Goal: Task Accomplishment & Management: Use online tool/utility

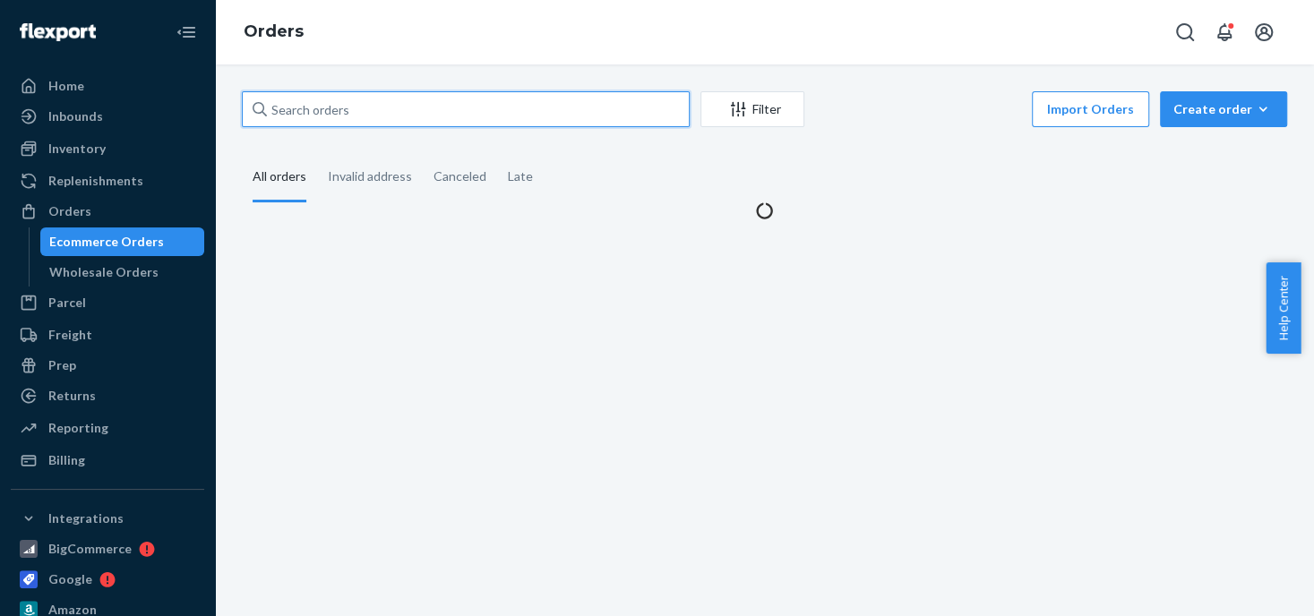
click at [362, 108] on input "text" at bounding box center [466, 109] width 448 height 36
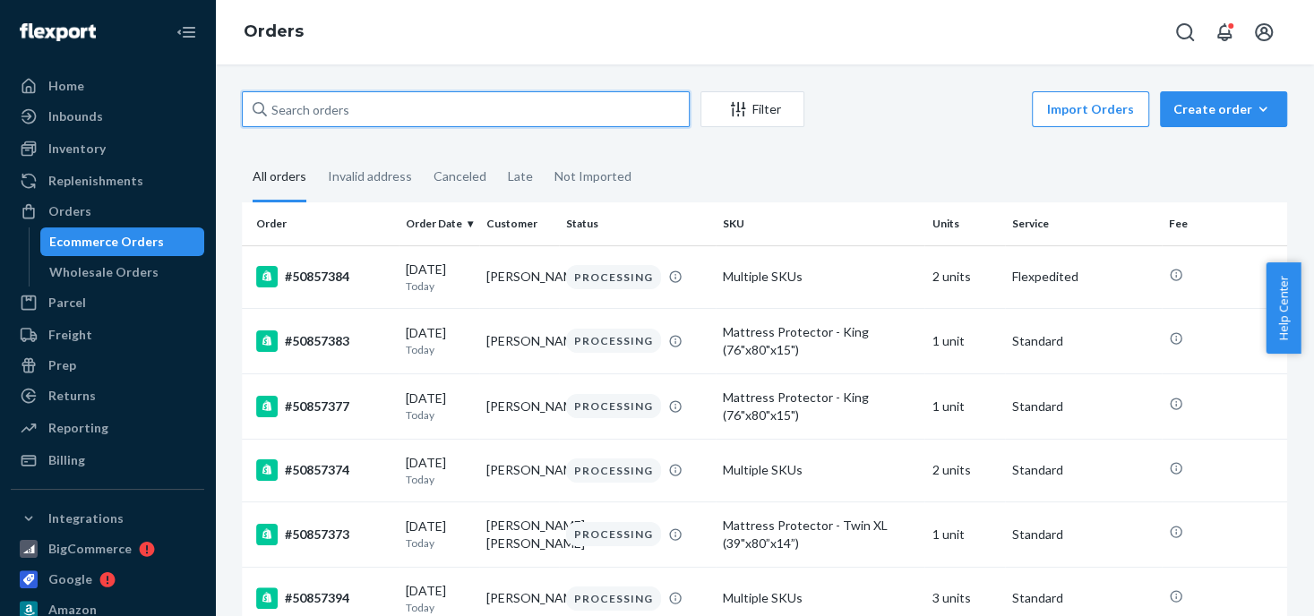
drag, startPoint x: 363, startPoint y: 107, endPoint x: 396, endPoint y: 116, distance: 34.3
click at [311, 111] on input "text" at bounding box center [466, 109] width 448 height 36
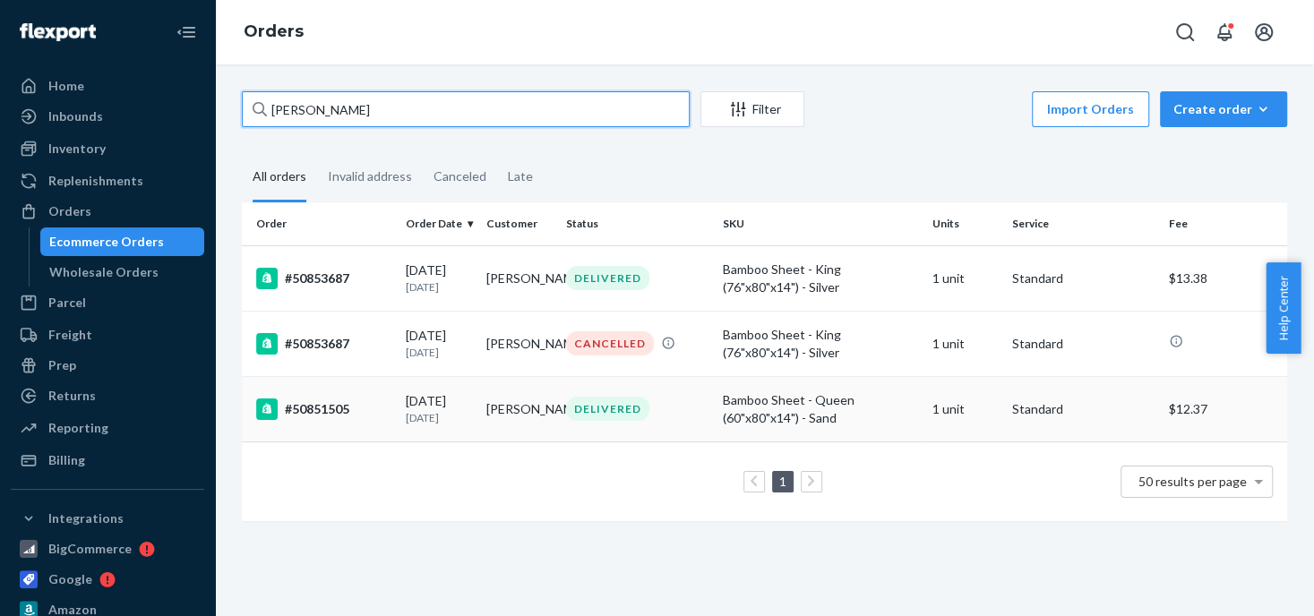
type input "[PERSON_NAME]"
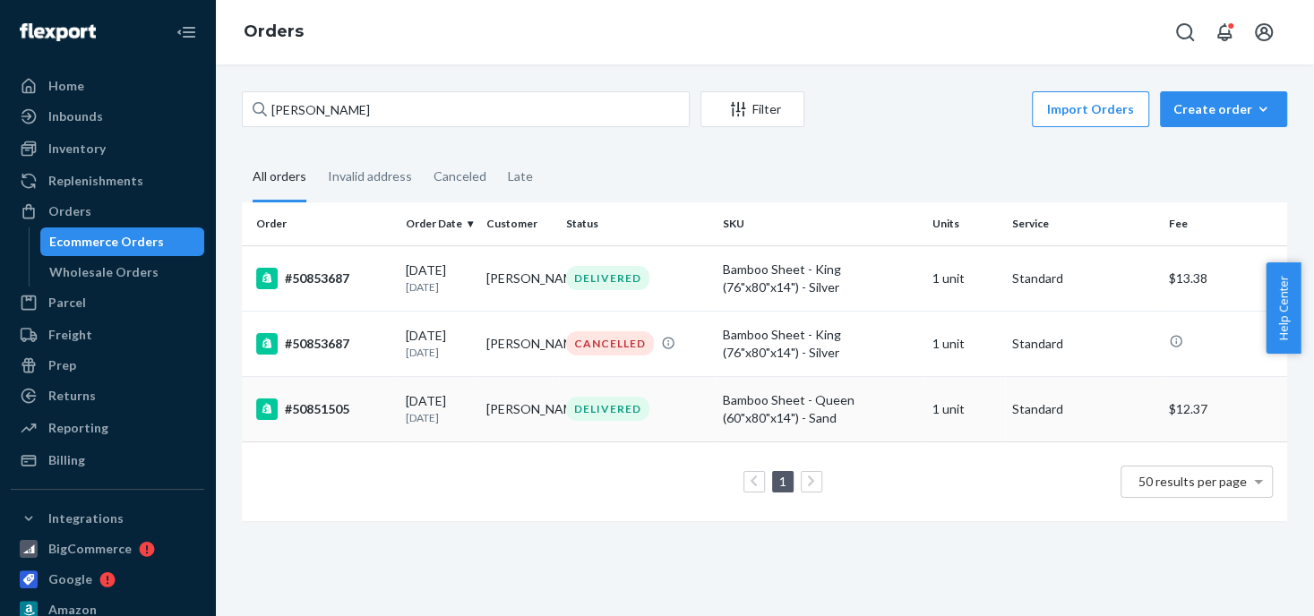
click at [729, 403] on div "Bamboo Sheet - Queen (60"x80"x14") - Sand" at bounding box center [820, 409] width 194 height 36
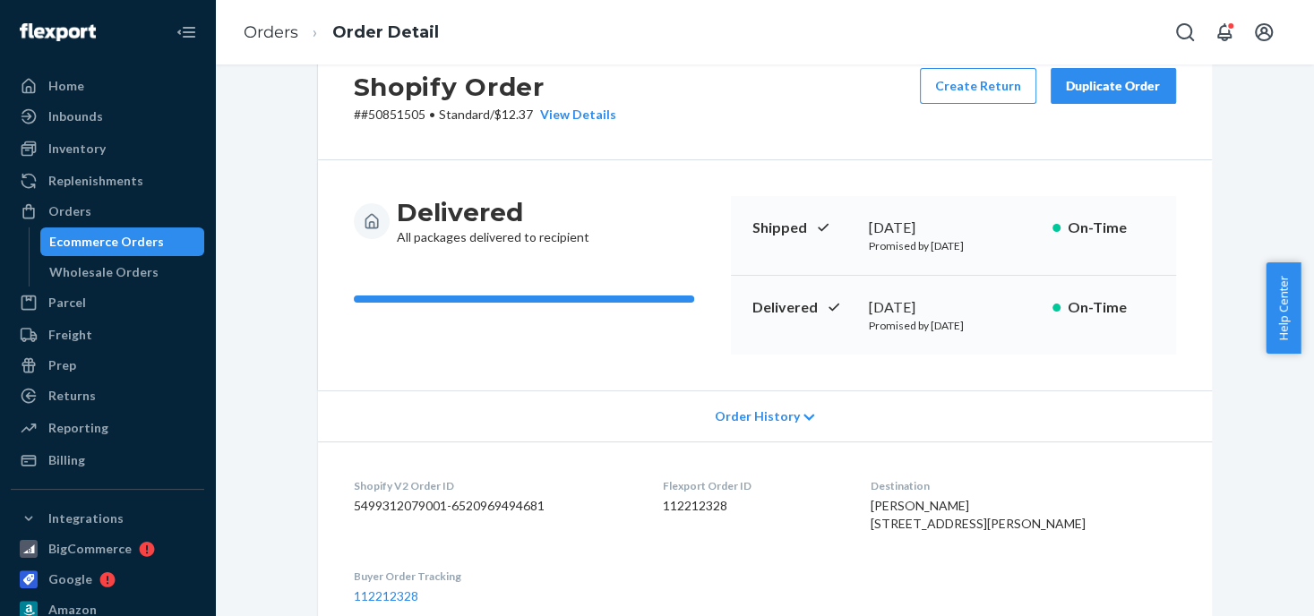
scroll to position [28, 0]
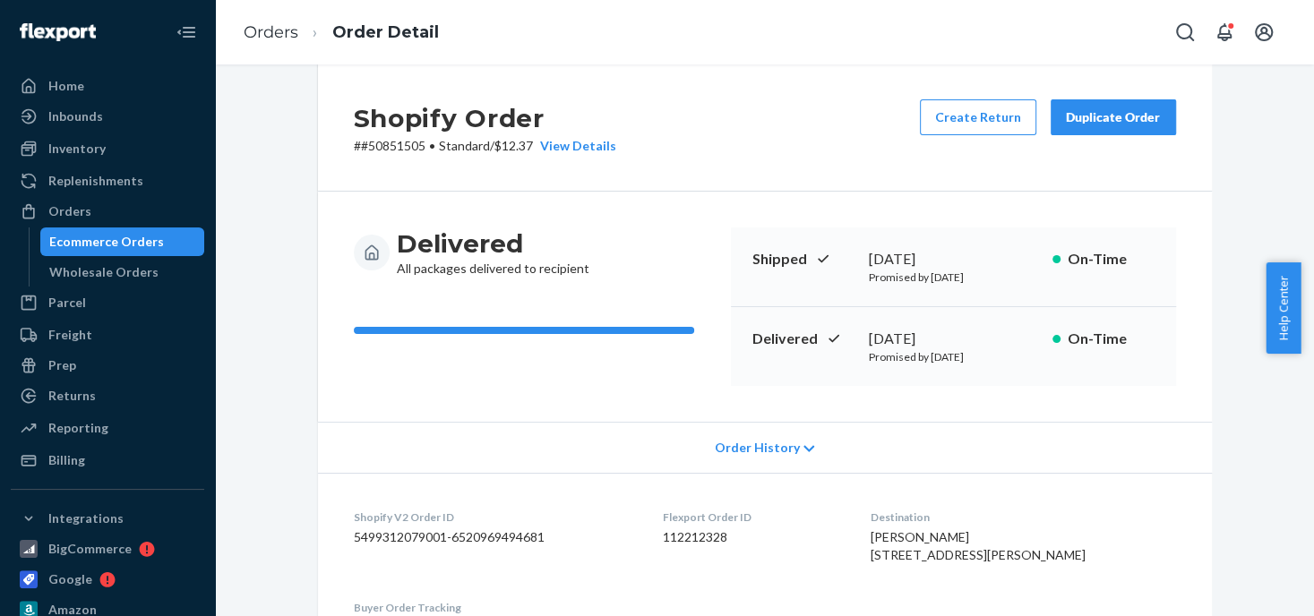
click at [1092, 118] on div "Duplicate Order" at bounding box center [1113, 117] width 95 height 18
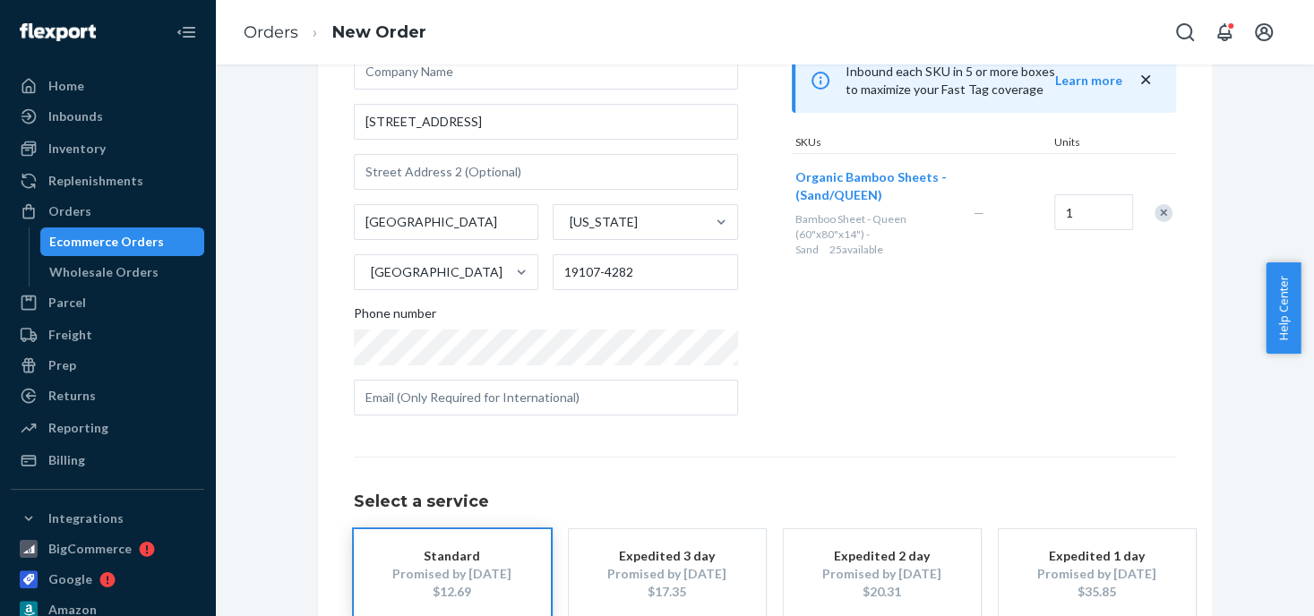
scroll to position [269, 0]
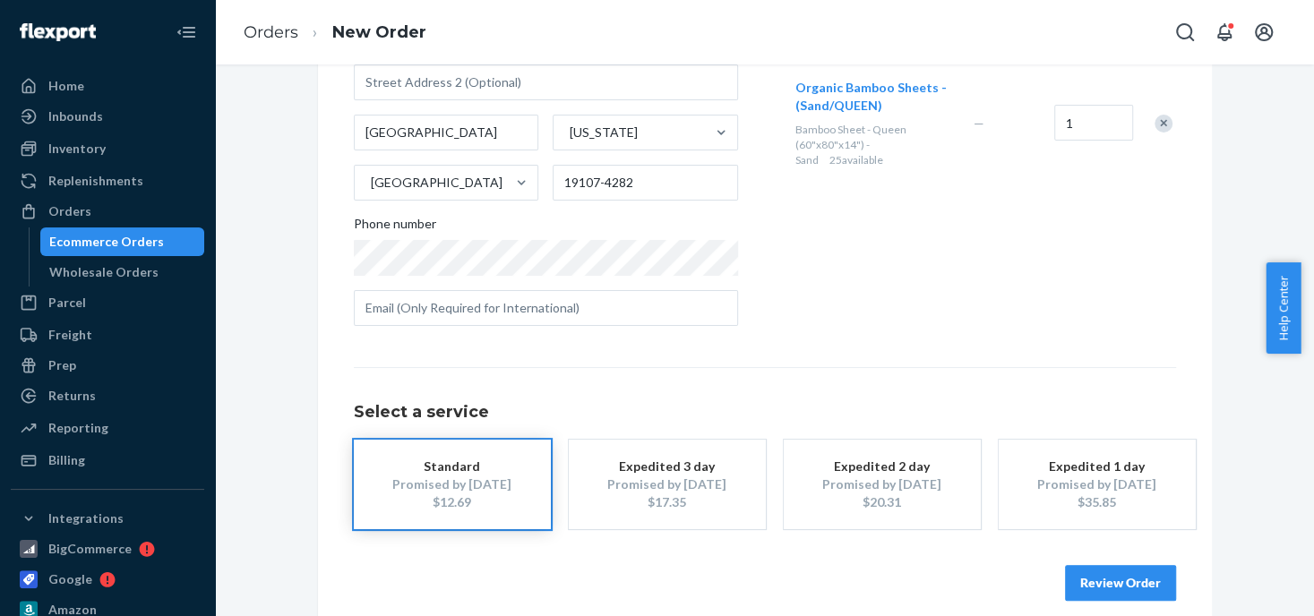
click at [451, 562] on div "Review Order" at bounding box center [765, 574] width 822 height 54
click at [517, 501] on button "Standard Promised by [DATE] $12.69" at bounding box center [452, 485] width 197 height 90
click at [1089, 578] on button "Review Order" at bounding box center [1120, 583] width 111 height 36
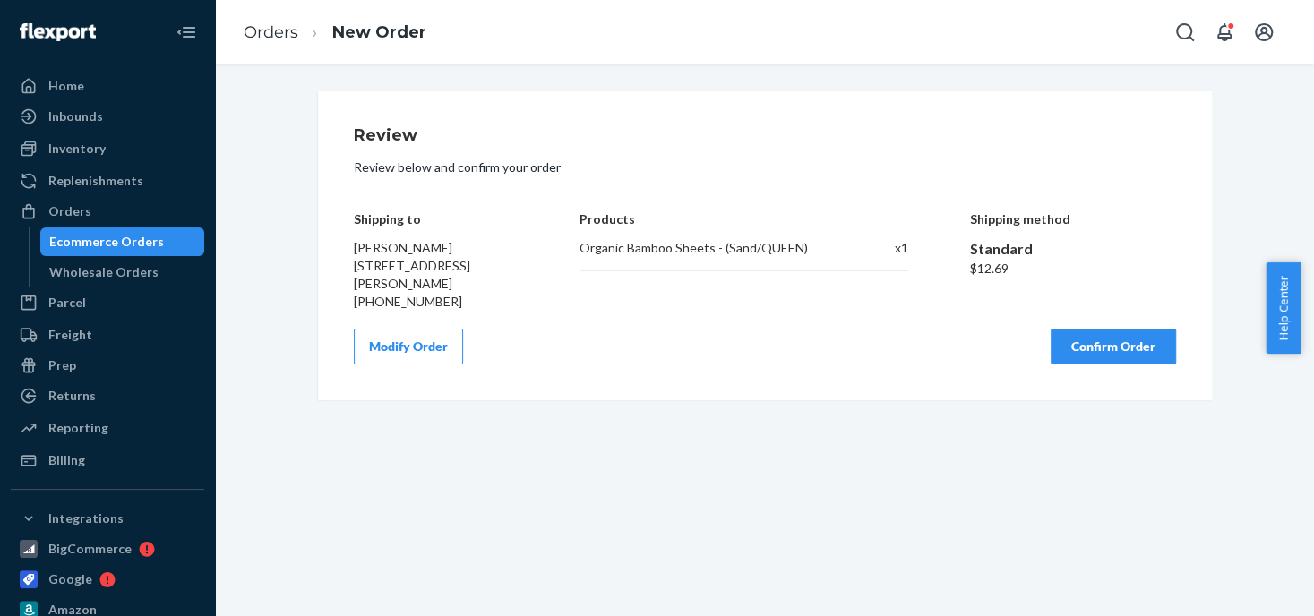
click at [1099, 343] on button "Confirm Order" at bounding box center [1113, 347] width 125 height 36
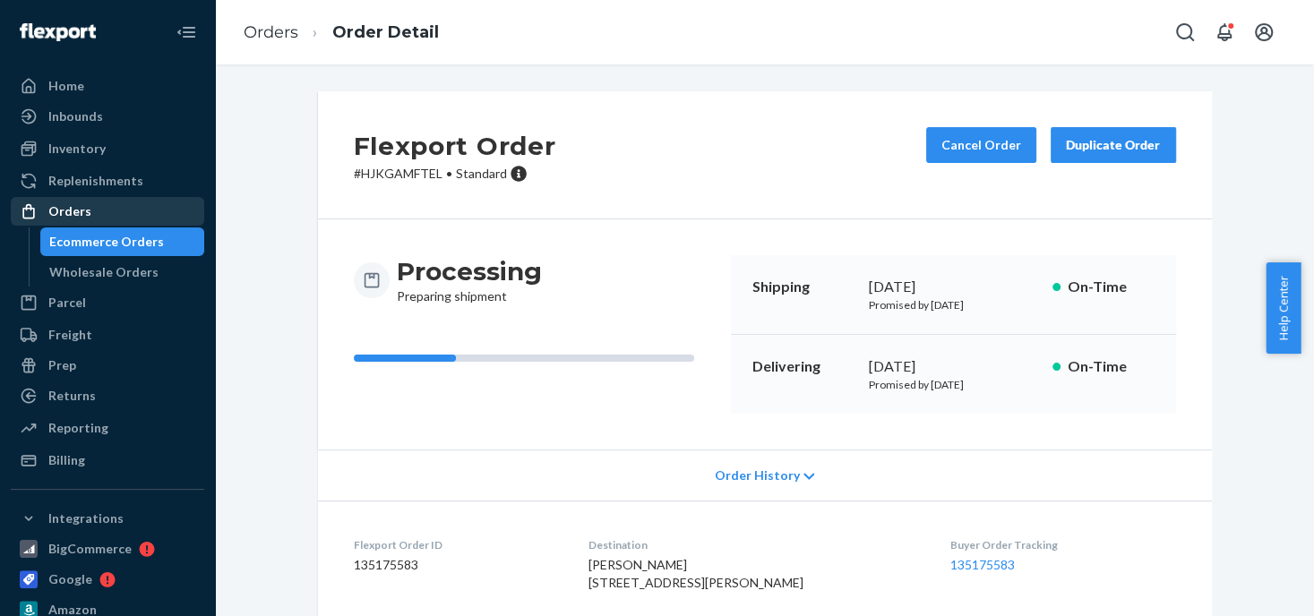
click at [69, 212] on div "Orders" at bounding box center [69, 211] width 43 height 18
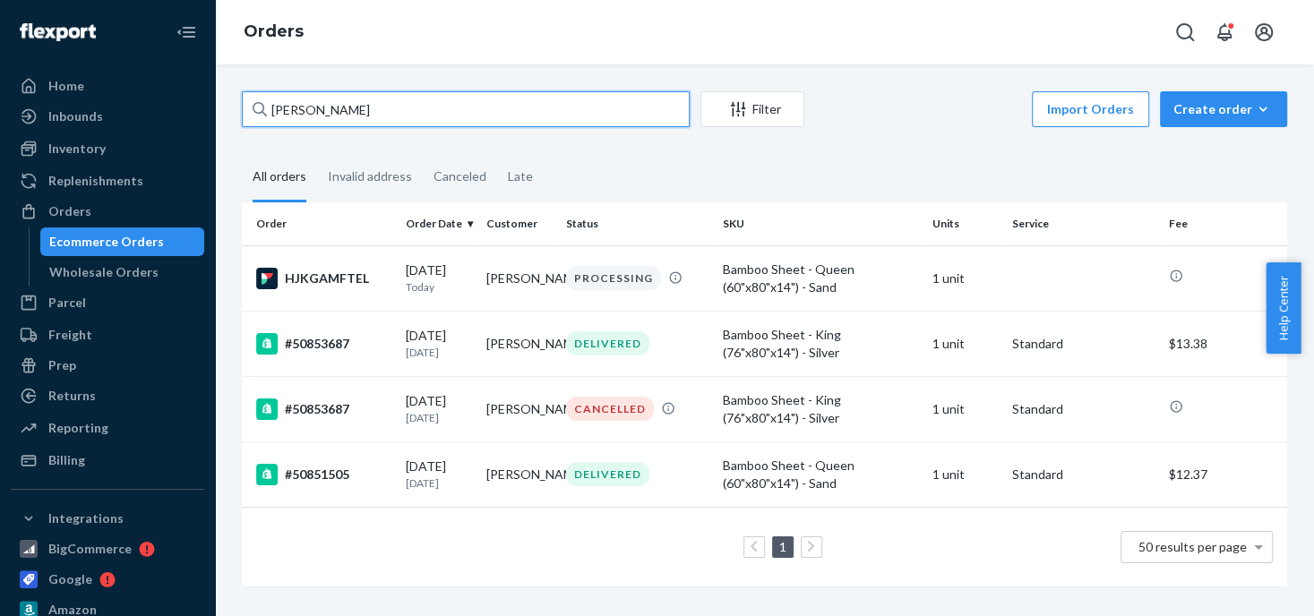
drag, startPoint x: 359, startPoint y: 106, endPoint x: 271, endPoint y: 110, distance: 87.9
click at [271, 110] on input "[PERSON_NAME]" at bounding box center [466, 109] width 448 height 36
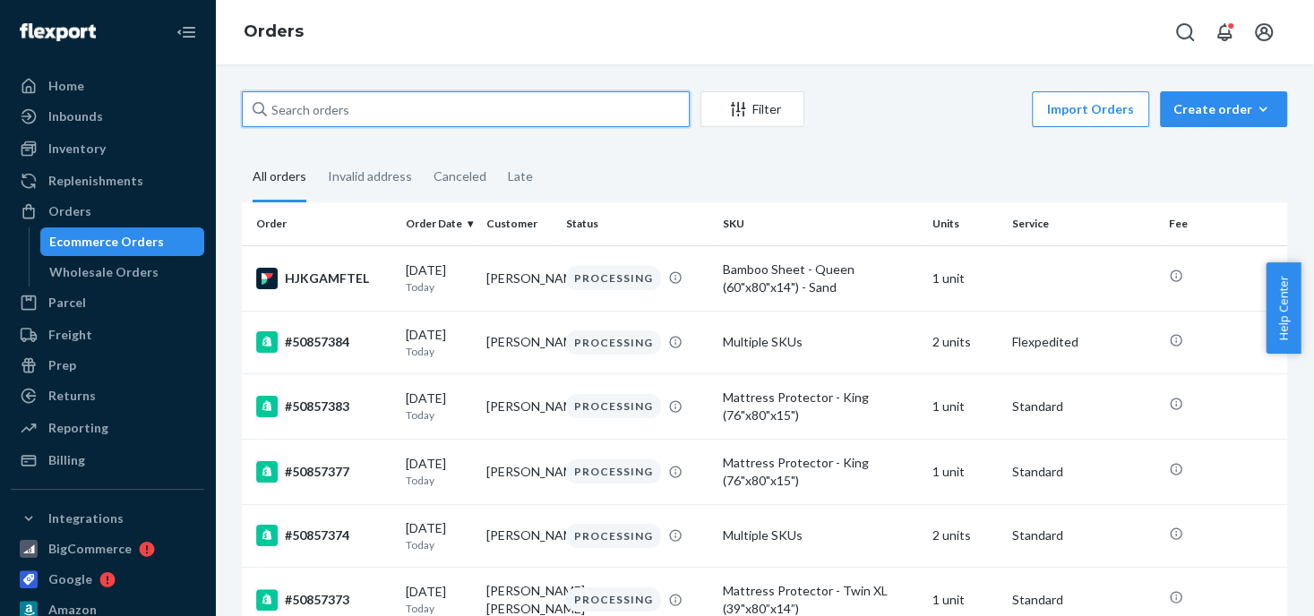
paste input "[PERSON_NAME]"
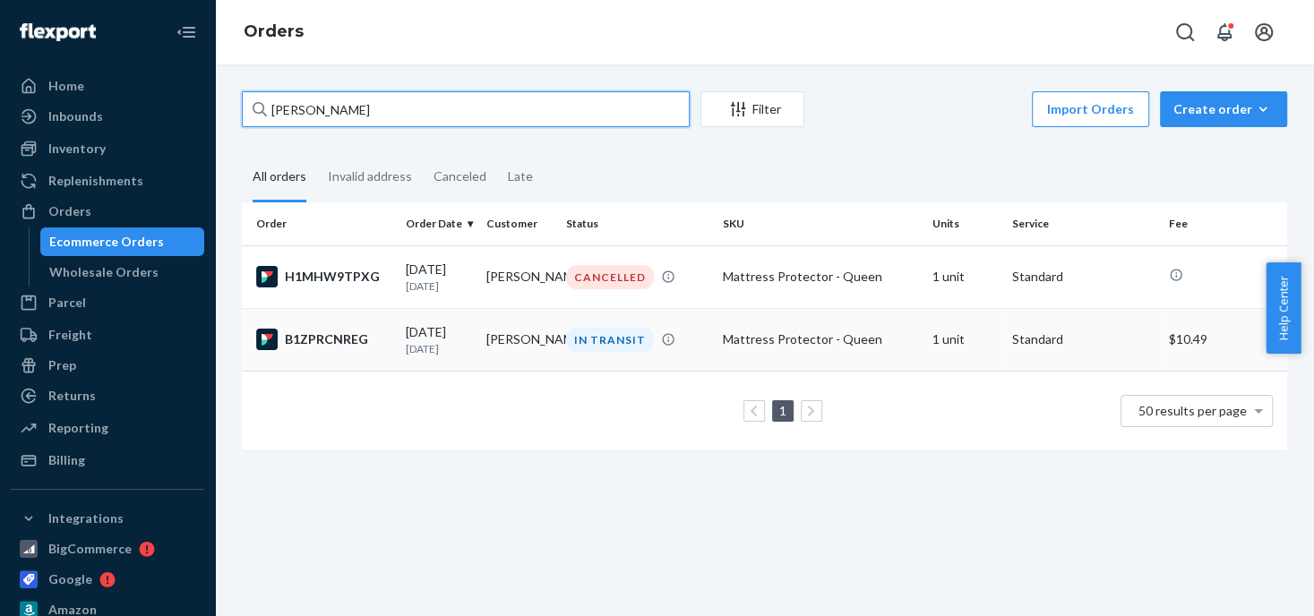
type input "[PERSON_NAME]"
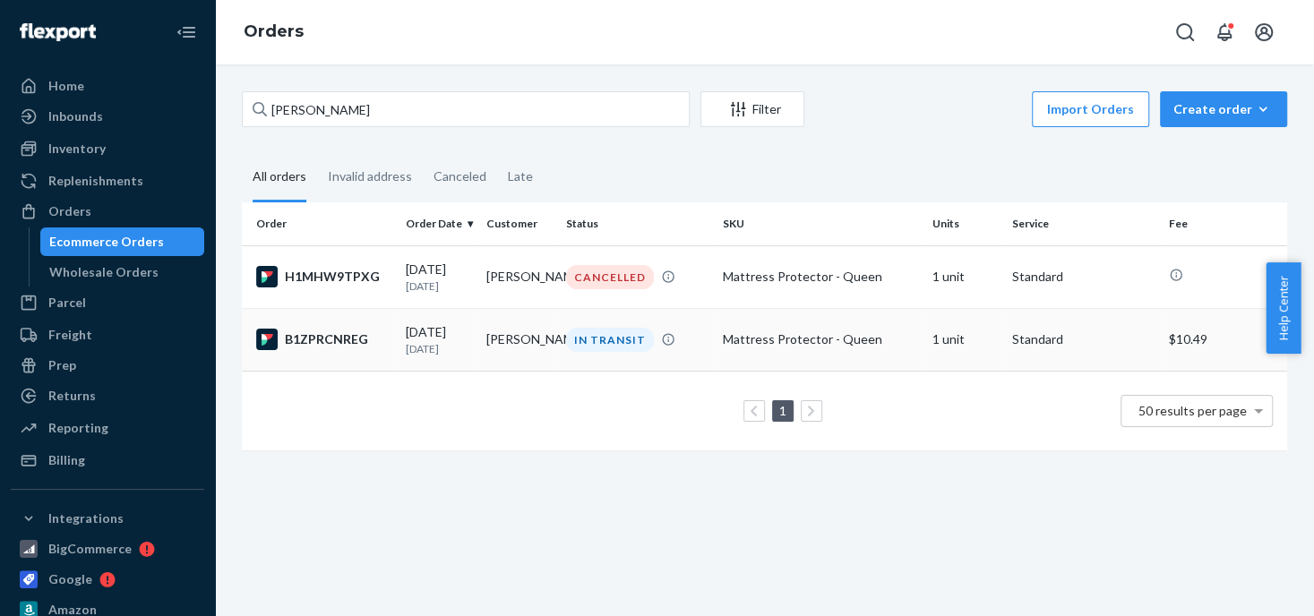
click at [599, 330] on div "IN TRANSIT" at bounding box center [610, 340] width 88 height 24
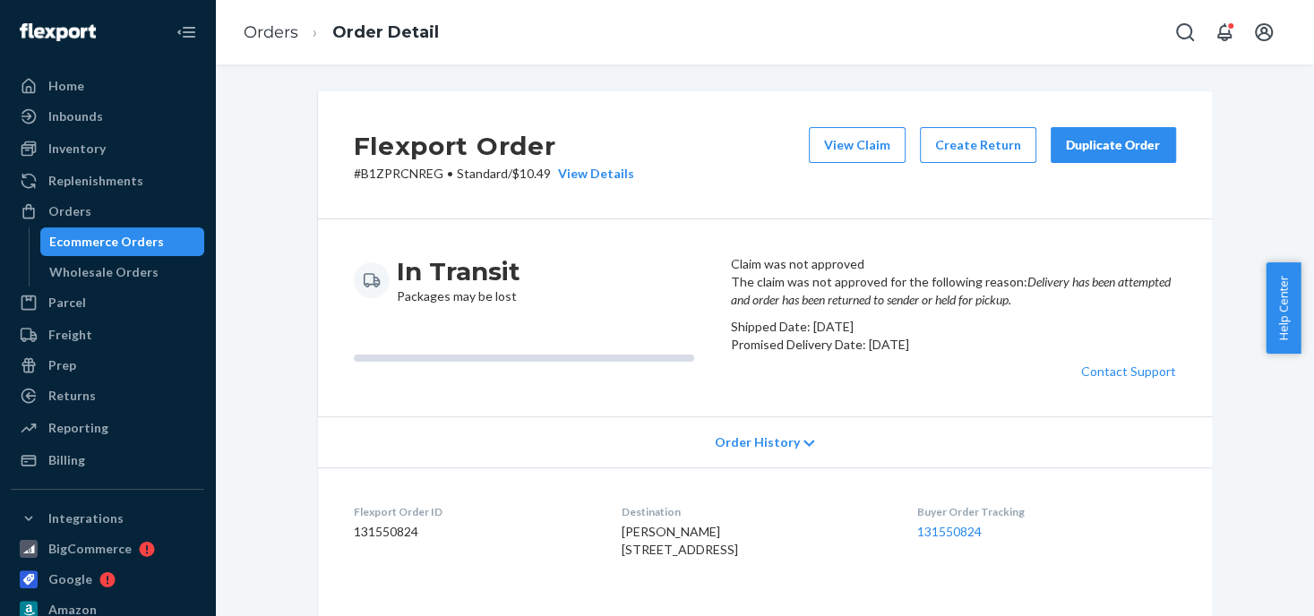
click at [1092, 138] on div "Duplicate Order" at bounding box center [1113, 145] width 95 height 18
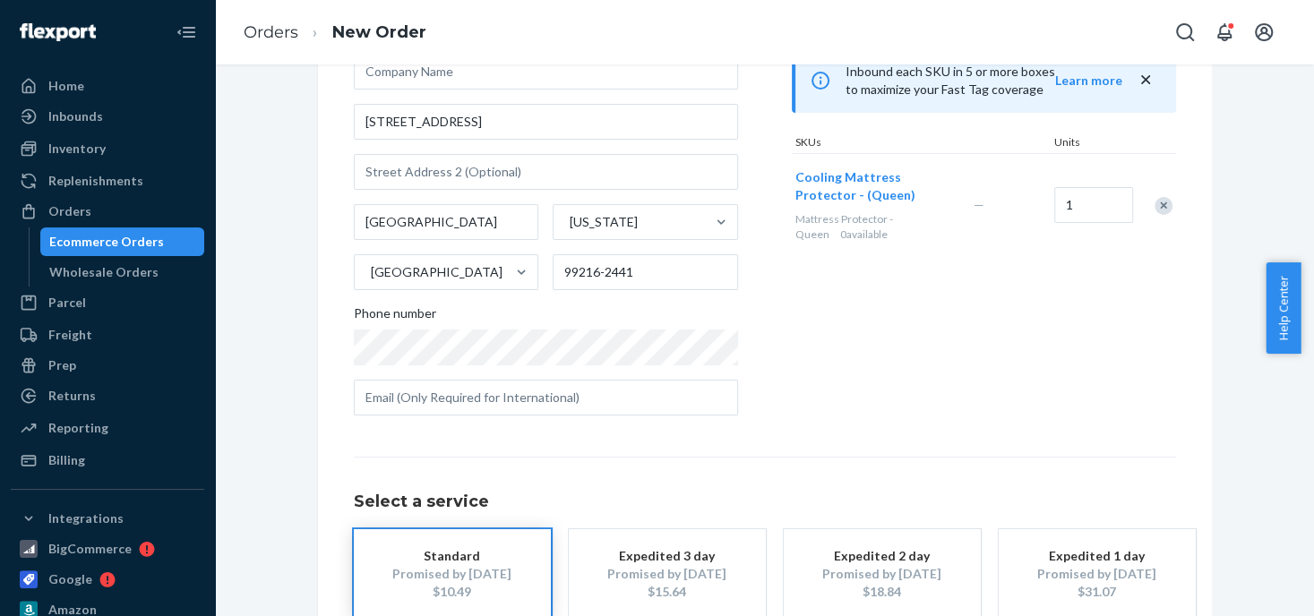
scroll to position [269, 0]
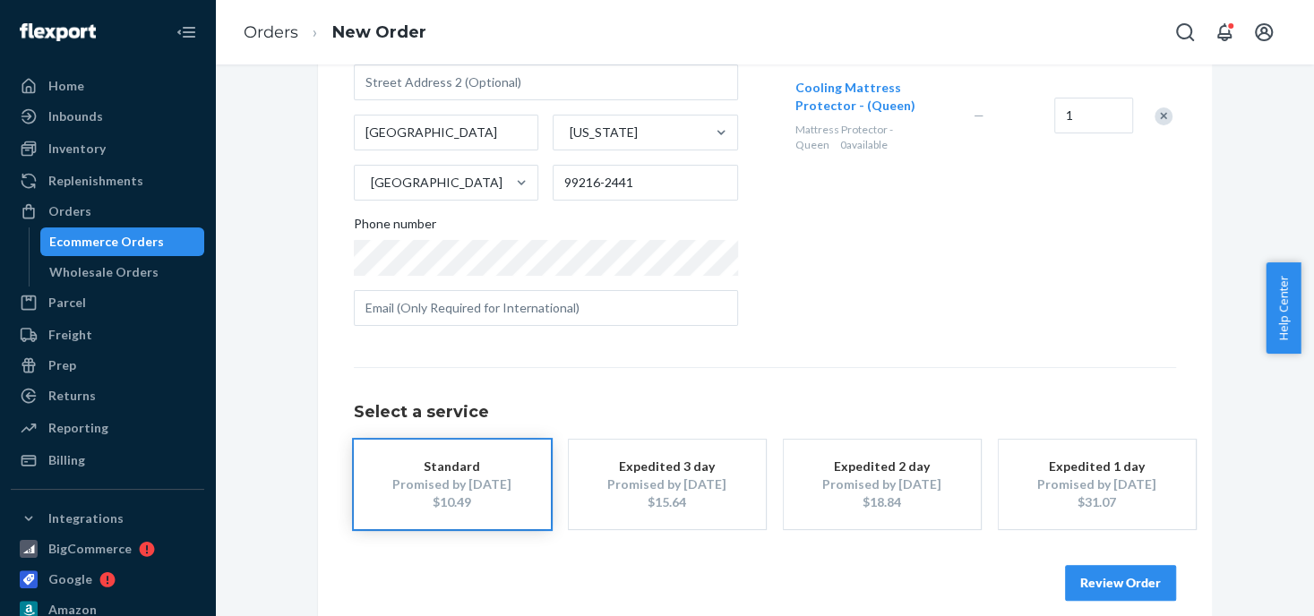
click at [495, 492] on div "Promised by [DATE]" at bounding box center [452, 485] width 143 height 18
click at [1086, 577] on button "Review Order" at bounding box center [1120, 583] width 111 height 36
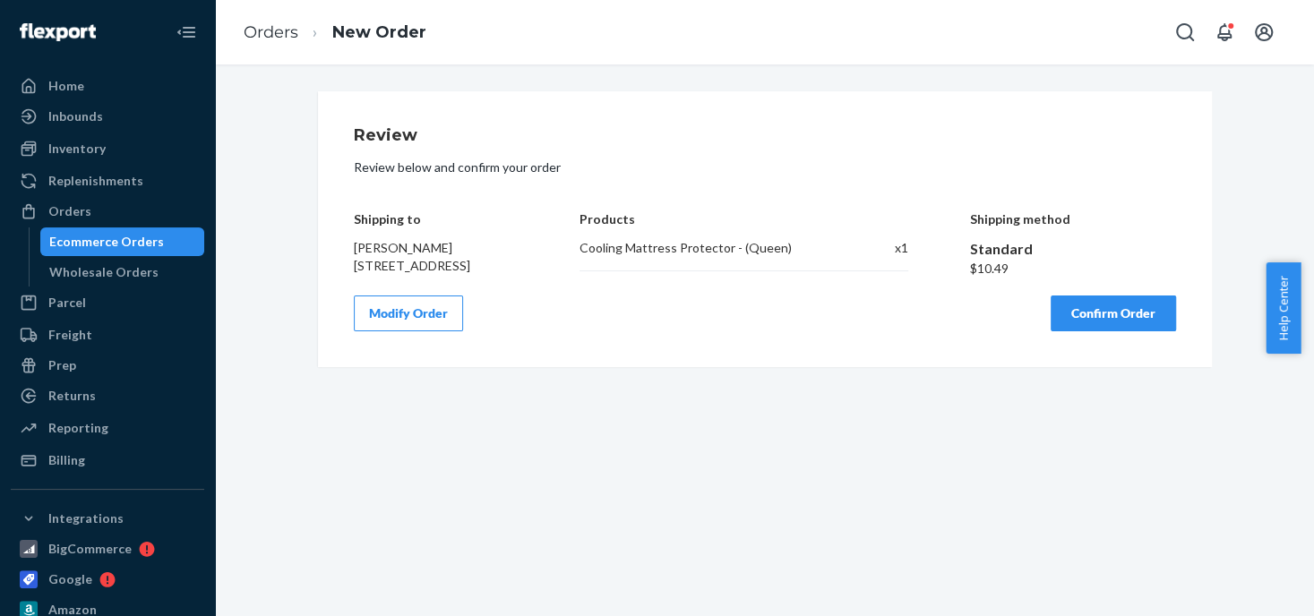
scroll to position [0, 0]
click at [1081, 331] on button "Confirm Order" at bounding box center [1113, 314] width 125 height 36
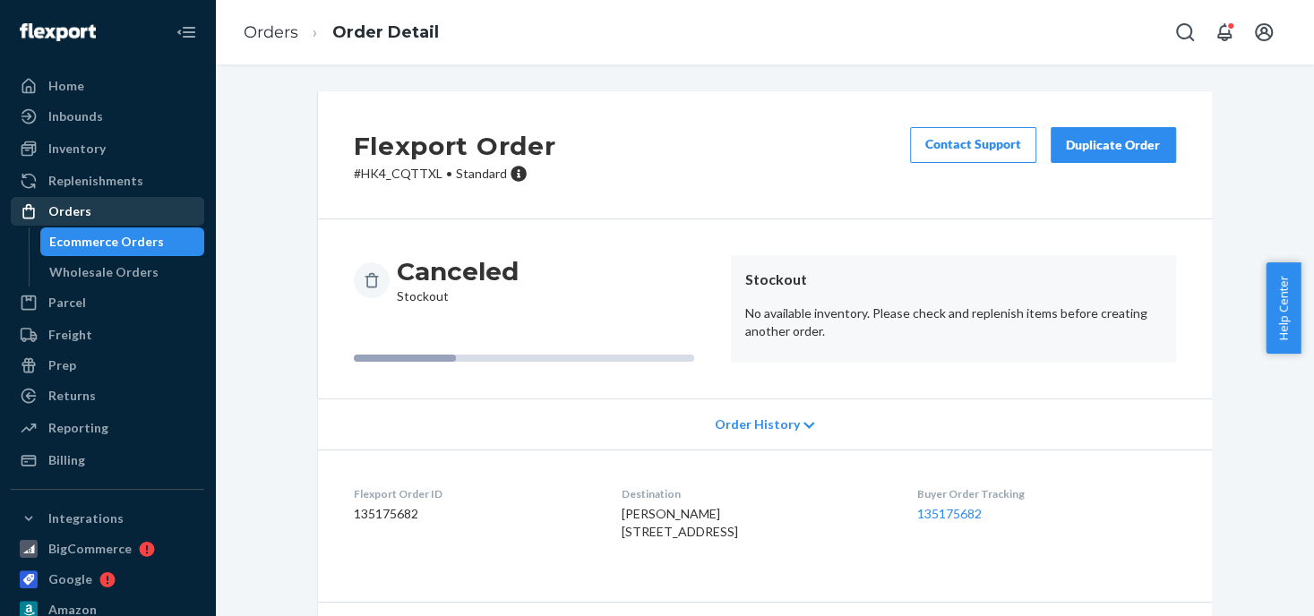
click at [88, 210] on div "Orders" at bounding box center [108, 211] width 190 height 25
